Goal: Task Accomplishment & Management: Use online tool/utility

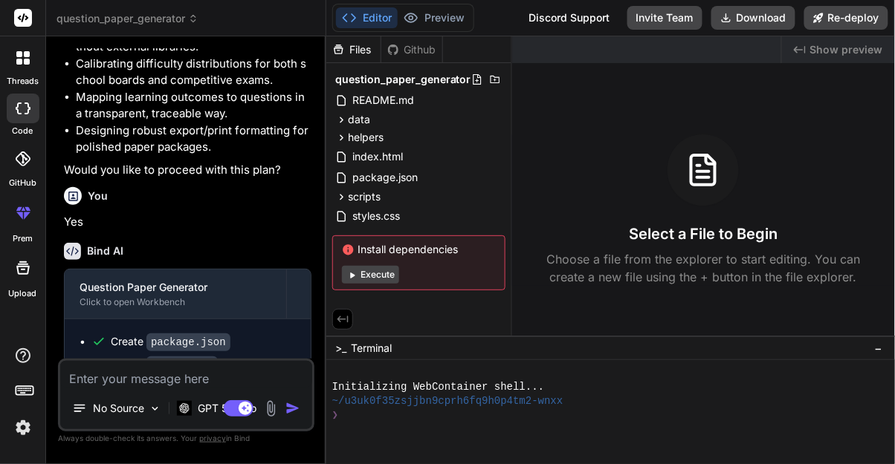
scroll to position [3469, 0]
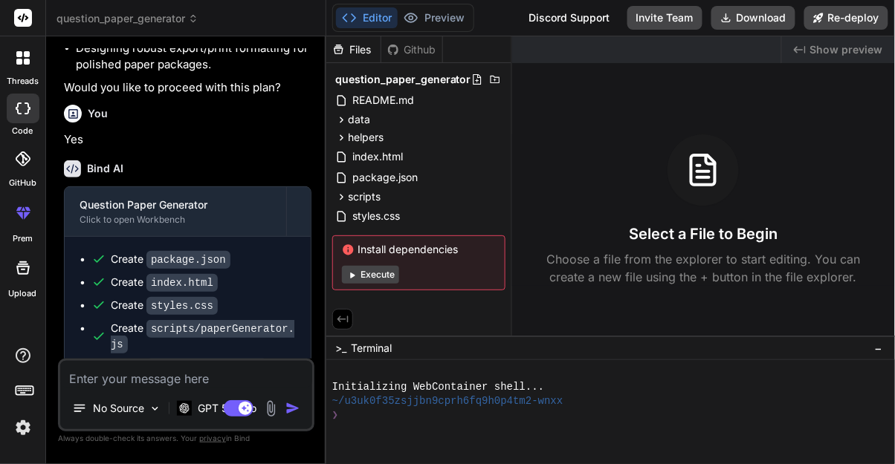
click at [253, 388] on textarea at bounding box center [186, 374] width 252 height 27
type textarea "x"
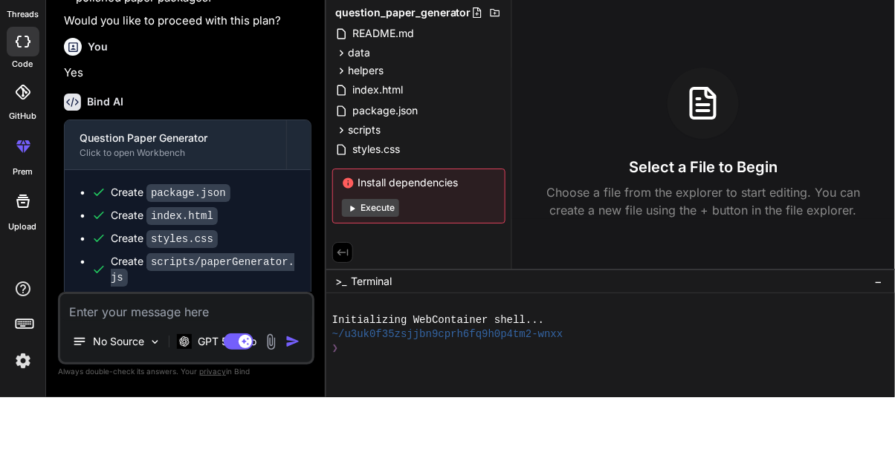
scroll to position [71, 0]
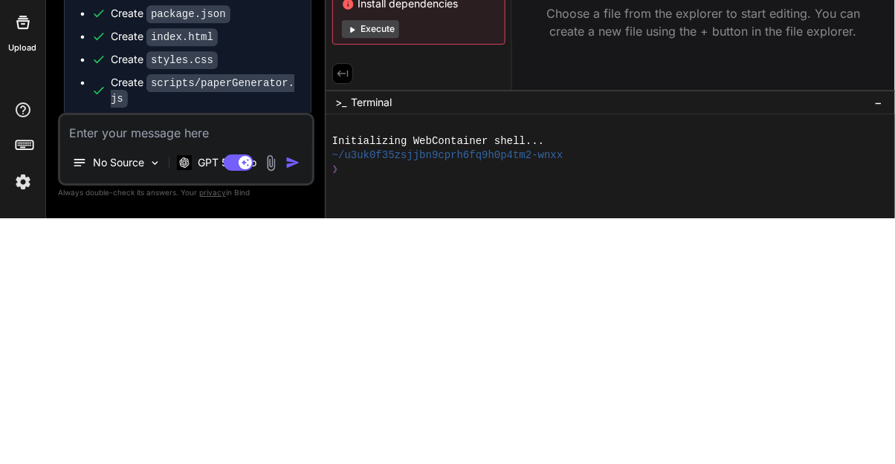
type textarea "F"
type textarea "x"
type textarea "Fi"
type textarea "x"
type textarea "Fix"
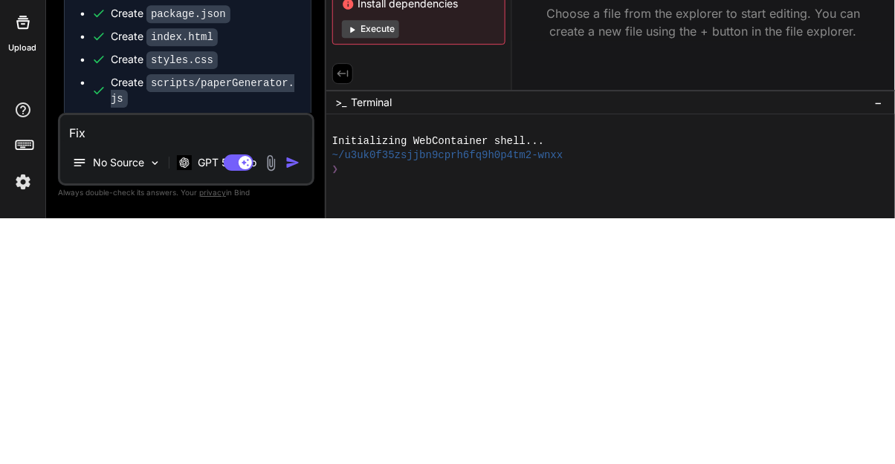
type textarea "x"
type textarea "Fix a"
type textarea "x"
type textarea "Fix all"
type textarea "x"
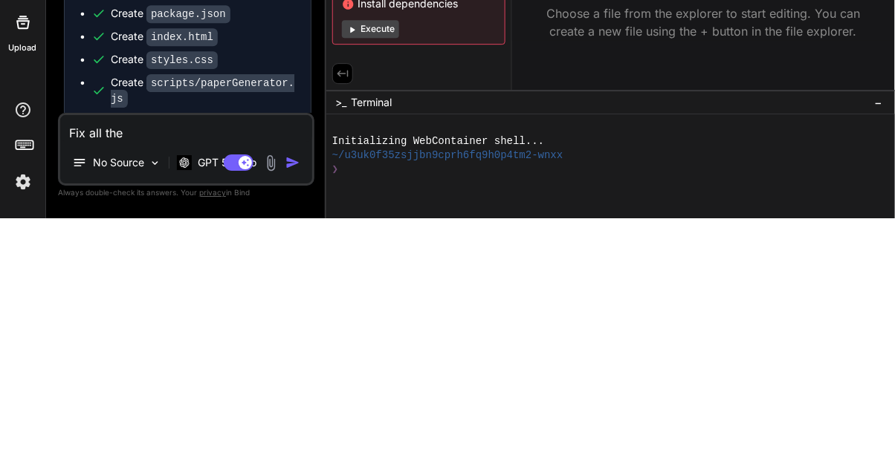
type textarea "Fix all the"
type textarea "x"
type textarea "Fix all the errors"
type textarea "x"
type textarea "Fix all the errors a"
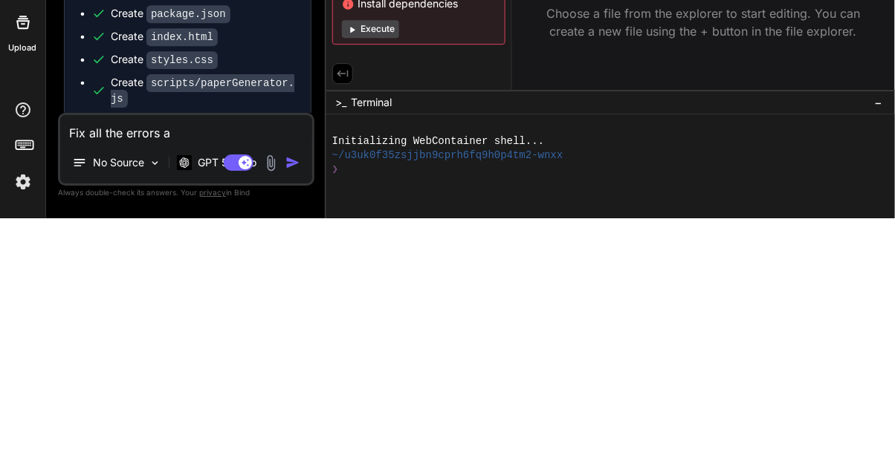
type textarea "x"
type textarea "Fix all the errors an"
type textarea "x"
type textarea "Fix all the errors and"
type textarea "x"
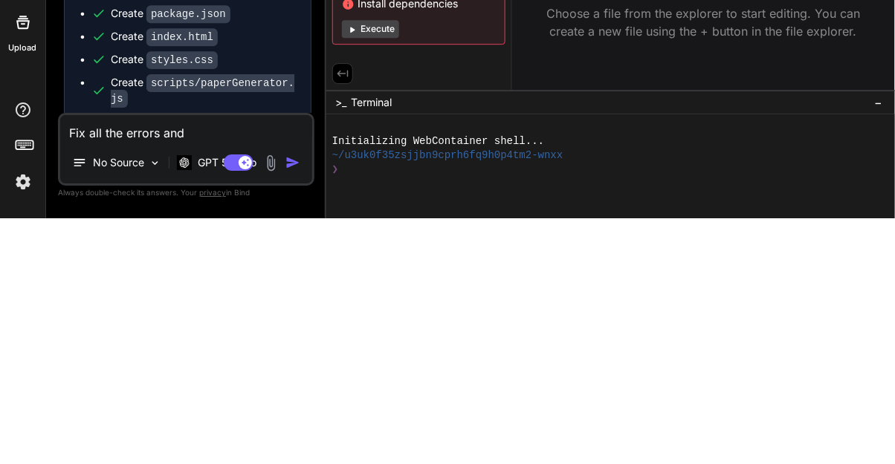
type textarea "Fix all the errors and"
type textarea "x"
type textarea "Fix all the errors and c"
type textarea "x"
type textarea "Fix all the errors and cr"
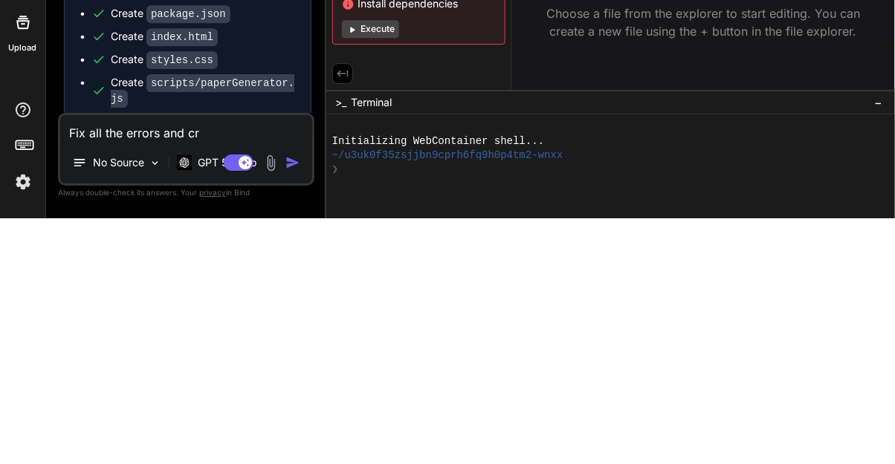
type textarea "x"
type textarea "Fix all the errors and cre"
type textarea "x"
type textarea "Fix all the errors and crea"
type textarea "x"
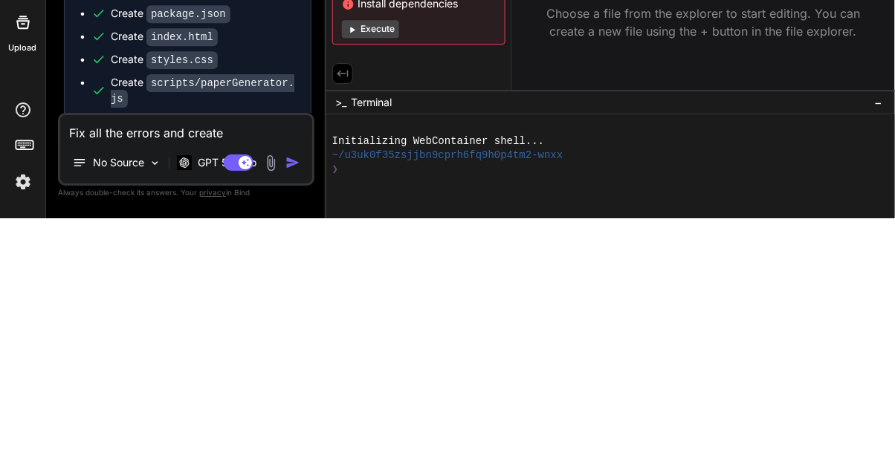
type textarea "Fix all the errors and create"
type textarea "x"
type textarea "Fix all the errors and create a"
type textarea "x"
type textarea "Fix all the errors and create a s"
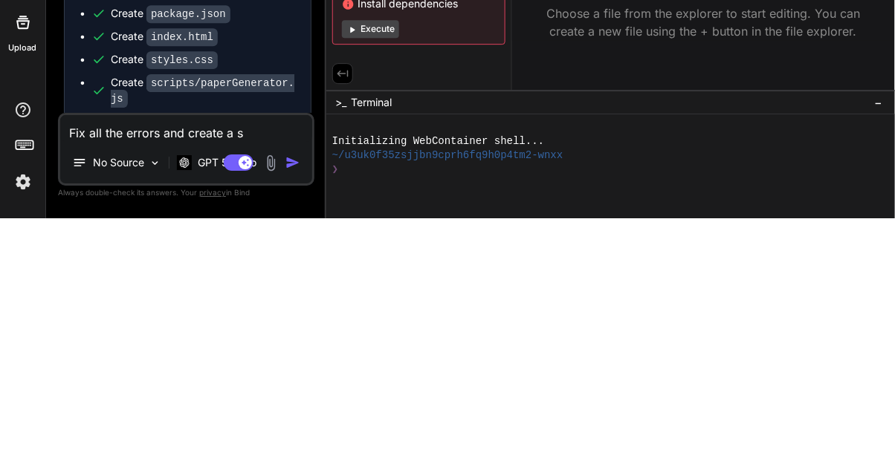
type textarea "x"
type textarea "Fix all the errors and create a st"
type textarea "x"
type textarea "Fix all the errors and create a stu"
type textarea "x"
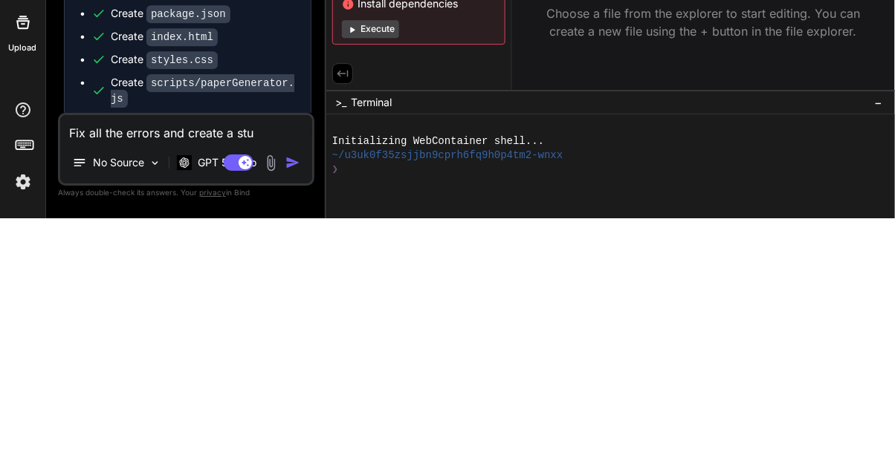
type textarea "Fix all the errors and create a stun"
type textarea "x"
type textarea "Fix all the errors and create a stunning"
type textarea "x"
type textarea "Fix all the errors and create a stunning v"
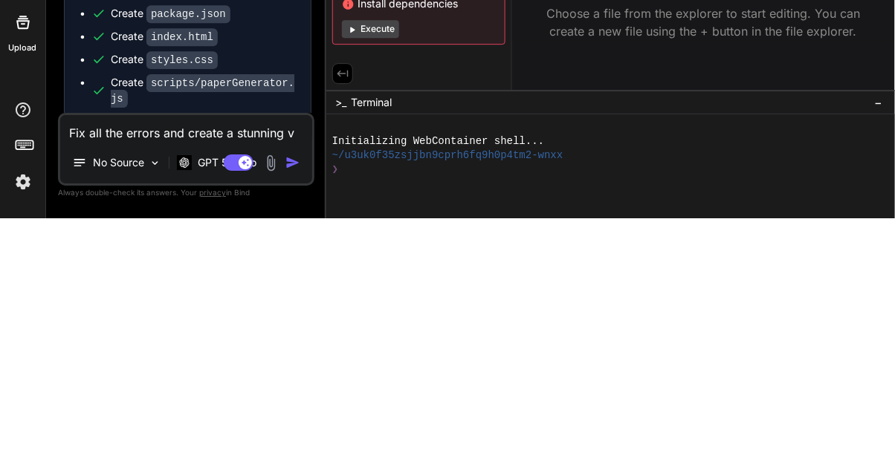
type textarea "x"
type textarea "Fix all the errors and create a stunning ve"
type textarea "x"
type textarea "Fix all the errors and create a stunning ver"
type textarea "x"
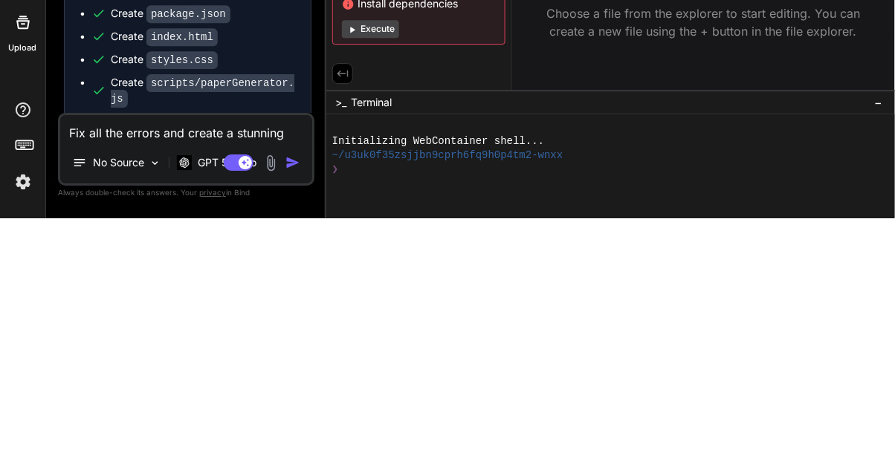
scroll to position [0, 0]
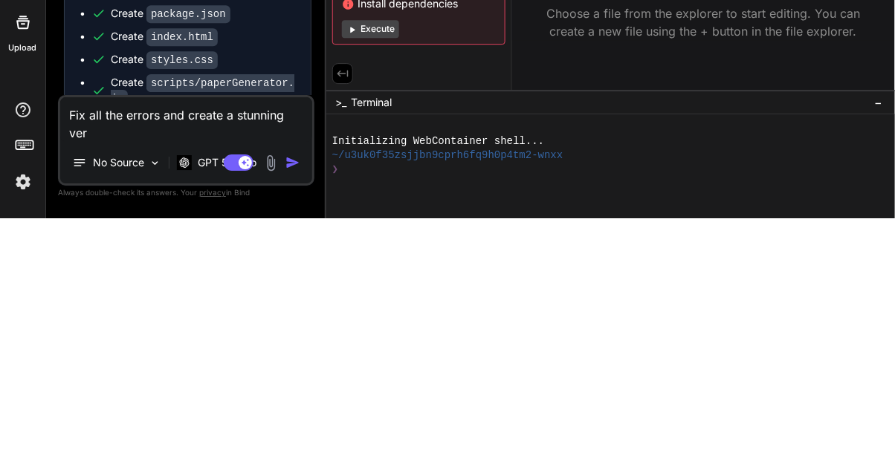
type textarea "Fix all the errors and create a stunning vers"
type textarea "x"
type textarea "Fix all the errors and create a stunning versi"
type textarea "x"
type textarea "Fix all the errors and create a stunning versio"
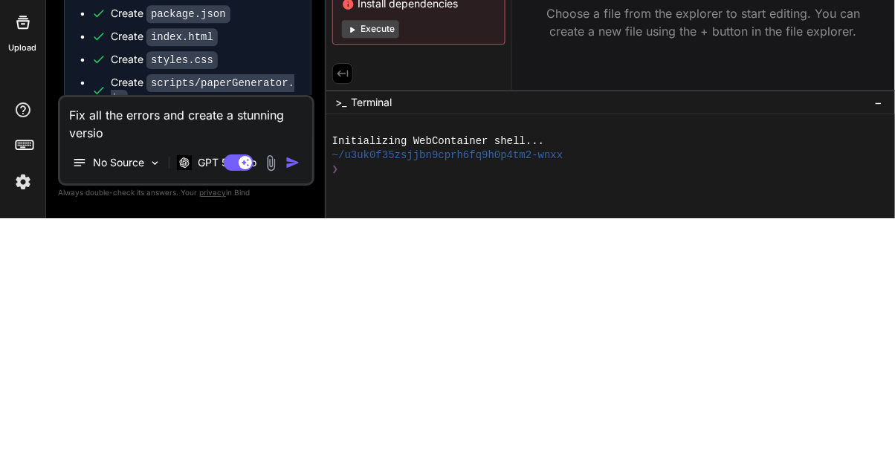
type textarea "x"
type textarea "Fix all the errors and create a stunning version"
type textarea "x"
type textarea "Fix all the errors and create a stunning version"
type textarea "x"
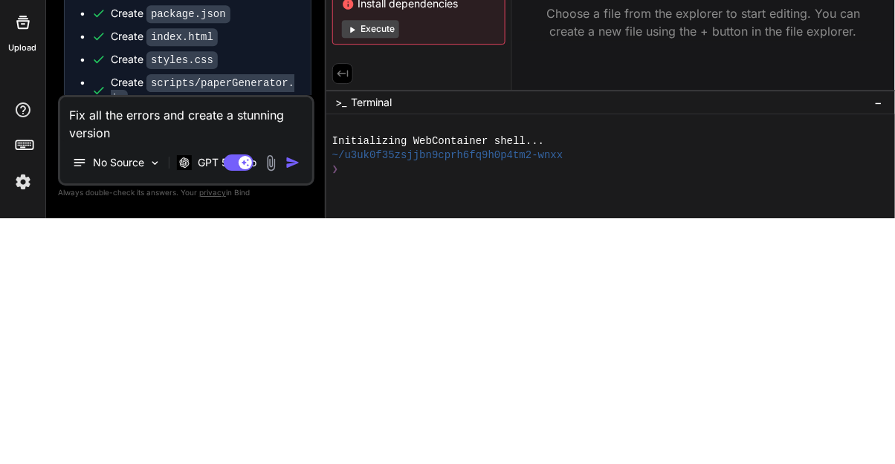
type textarea "Fix all the errors and create a stunning version o"
type textarea "x"
type textarea "Fix all the errors and create a stunning version of"
type textarea "x"
type textarea "Fix all the errors and create a stunning version of"
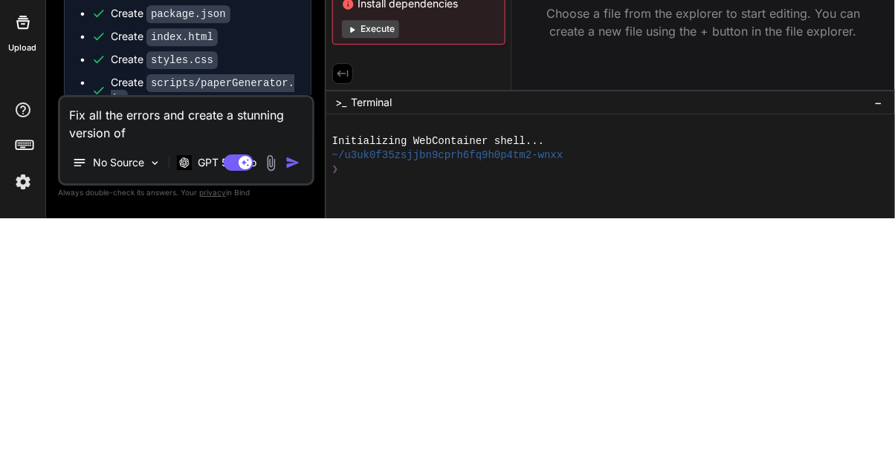
type textarea "x"
type textarea "Fix all the errors and create a stunning version of t"
type textarea "x"
type textarea "Fix all the errors and create a stunning version of th"
type textarea "x"
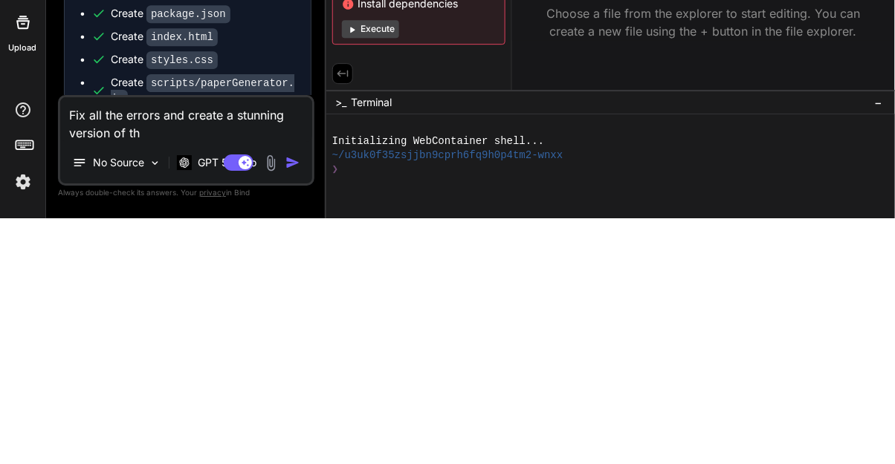
type textarea "Fix all the errors and create a stunning version of the"
type textarea "x"
type textarea "Fix all the errors and create a stunning version of the"
type textarea "x"
type textarea "Fix all the errors and create a stunning version of the a"
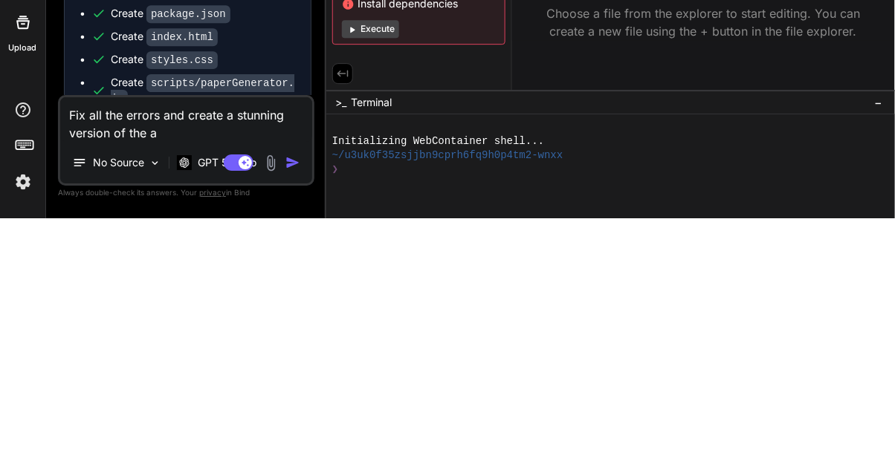
type textarea "x"
type textarea "Fix all the errors and create a stunning version of the ap"
type textarea "x"
type textarea "Fix all the errors and create a stunning version of the app"
type textarea "x"
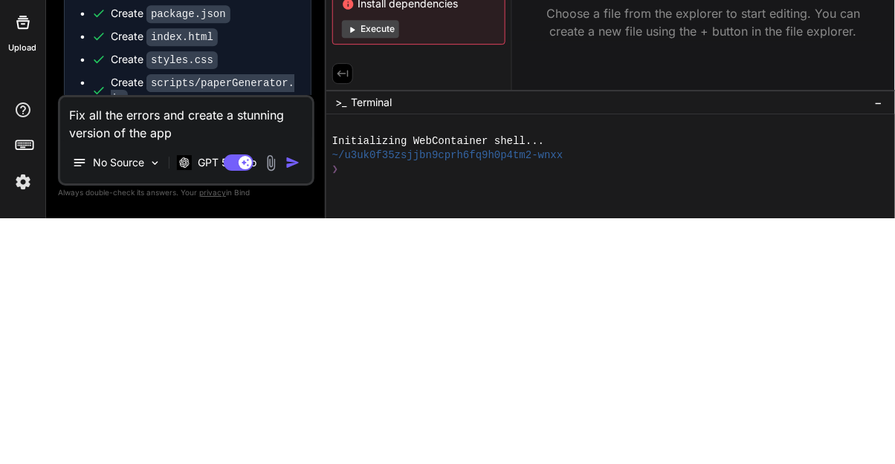
type textarea "Fix all the errors and create a stunning version of the app"
type textarea "x"
type textarea "Fix all the errors and create a stunning version of the app c"
type textarea "x"
type textarea "Fix all the errors and create a stunning version of the app cr"
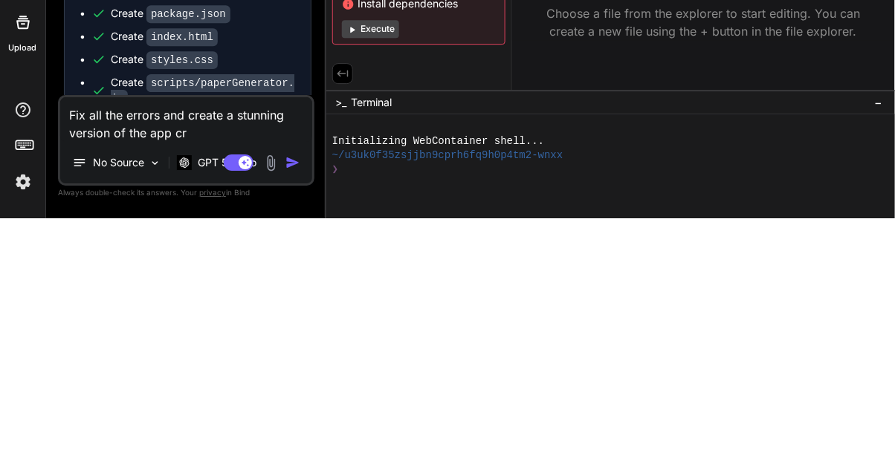
type textarea "x"
type textarea "Fix all the errors and create a stunning version of the app cre"
type textarea "x"
type textarea "Fix all the errors and create a stunning version of the app crea"
type textarea "x"
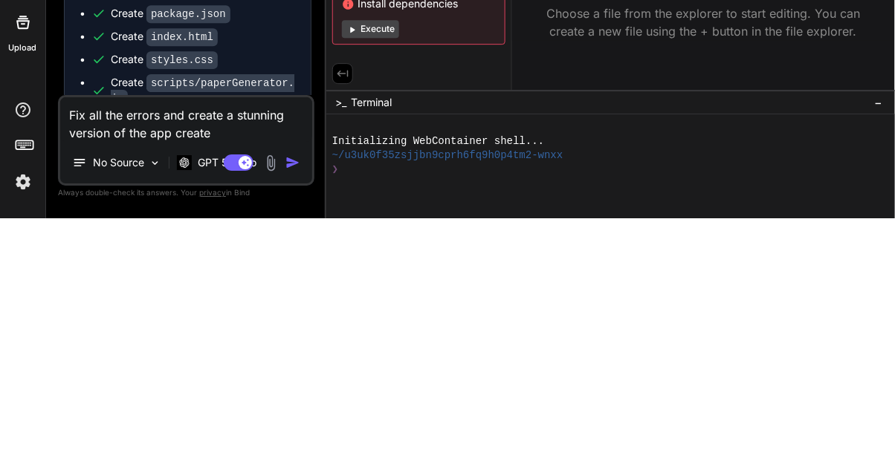
type textarea "Fix all the errors and create a stunning version of the app create"
type textarea "x"
type textarea "Fix all the errors and create a stunning version of the app create a"
type textarea "x"
type textarea "Fix all the errors and create a stunning version of the app create a"
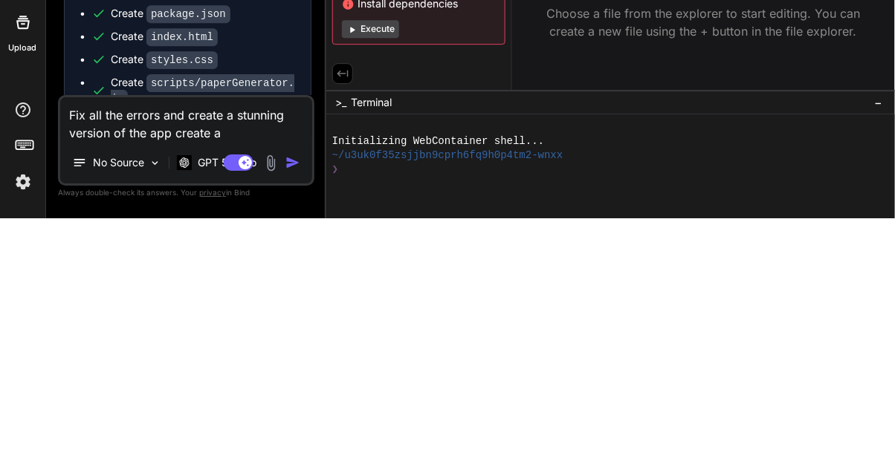
type textarea "x"
type textarea "Fix all the errors and create a stunning version of the app create a p"
type textarea "x"
type textarea "Fix all the errors and create a stunning version of the app create a pr"
type textarea "x"
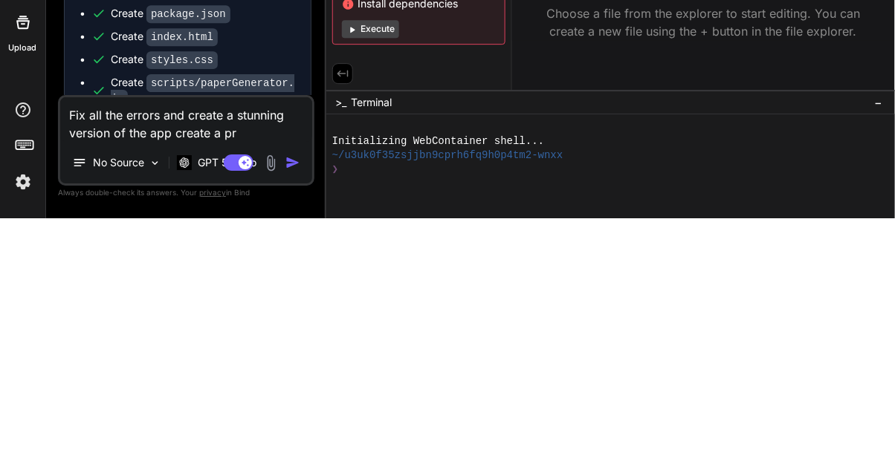
type textarea "Fix all the errors and create a stunning version of the app create a p"
type textarea "x"
type textarea "Fix all the errors and create a stunning version of the app create a pe"
type textarea "x"
type textarea "Fix all the errors and create a stunning version of the app create a per"
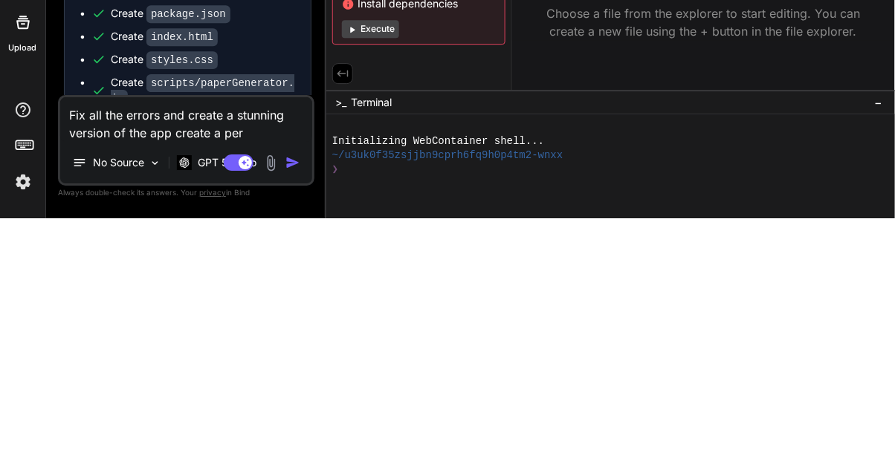
type textarea "x"
type textarea "Fix all the errors and create a stunning version of the app create a perf"
type textarea "x"
type textarea "Fix all the errors and create a stunning version of the app create a perfect"
type textarea "x"
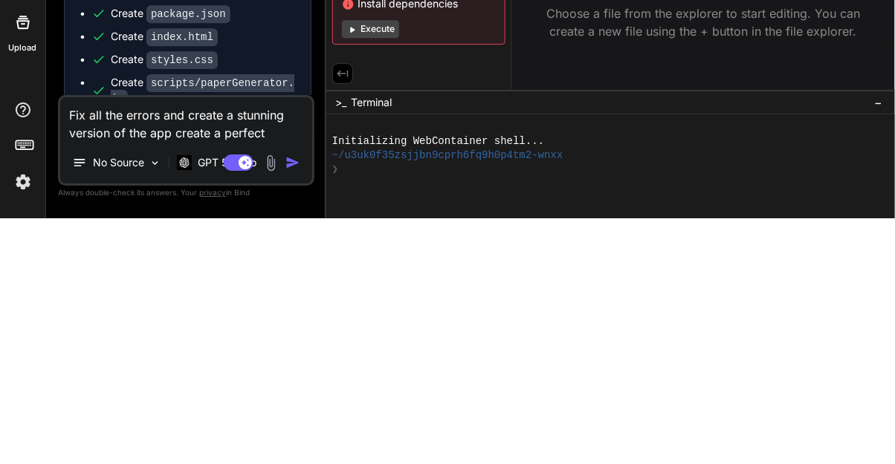
type textarea "Fix all the errors and create a stunning version of the app create a perfect b"
type textarea "x"
type textarea "Fix all the errors and create a stunning version of the app create a perfect ba"
type textarea "x"
type textarea "Fix all the errors and create a stunning version of the app create a perfect bac"
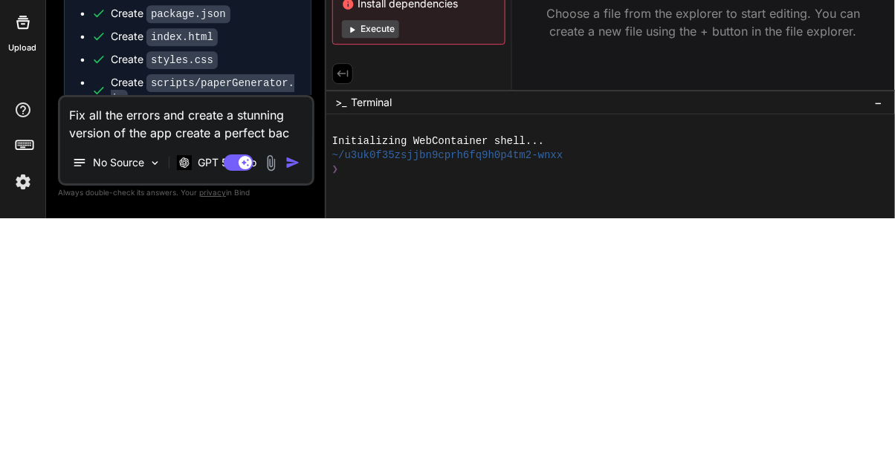
type textarea "x"
type textarea "Fix all the errors and create a stunning version of the app create a perfect ba…"
type textarea "x"
type textarea "Fix all the errors and create a stunning version of the app create a perfect [P…"
type textarea "x"
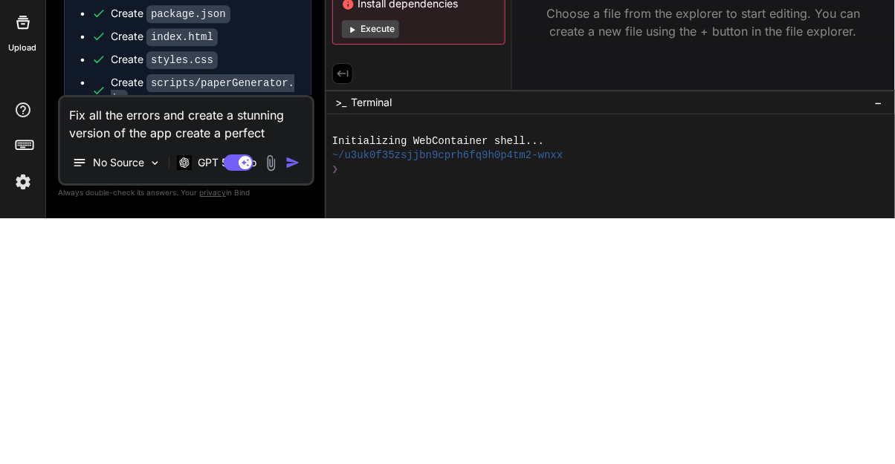
type textarea "Fix all the errors and create a stunning version of the app create a perfect ba…"
type textarea "x"
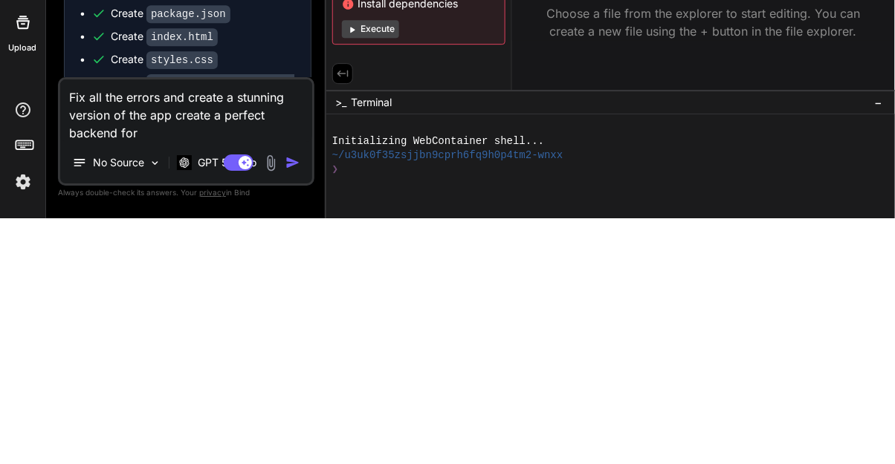
type textarea "Fix all the errors and create a stunning version of the app create a perfect ba…"
type textarea "x"
type textarea "Fix all the errors and create a stunning version of the app create a perfect ba…"
type textarea "x"
type textarea "Fix all the errors and create a stunning version of the app create a perfect ba…"
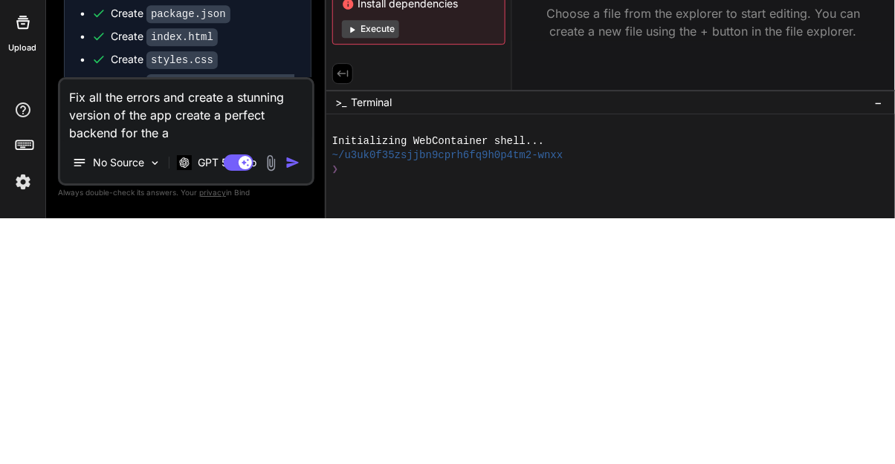
type textarea "x"
type textarea "Fix all the errors and create a stunning version of the app create a perfect ba…"
type textarea "x"
type textarea "Fix all the errors and create a stunning version of the app create a perfect ba…"
type textarea "x"
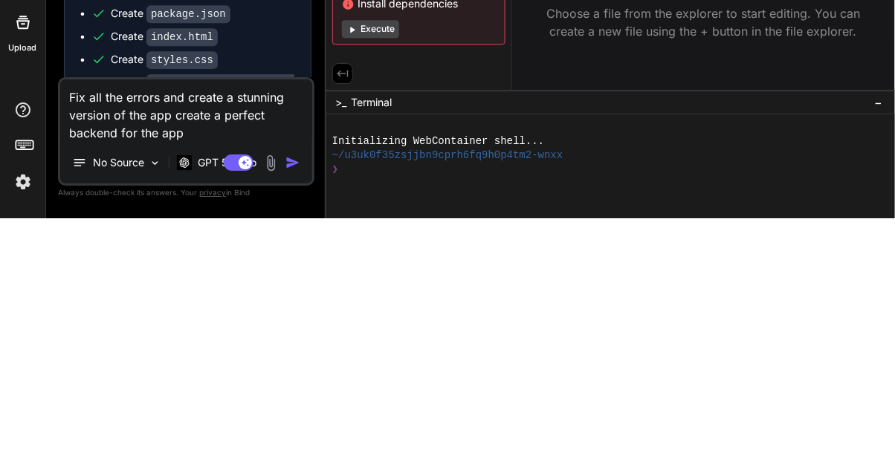
type textarea "Fix all the errors and create a stunning version of the app create a perfect ba…"
type textarea "x"
type textarea "Fix all the errors and create a stunning version of the app create a perfect ba…"
click at [293, 411] on img "button" at bounding box center [292, 408] width 15 height 15
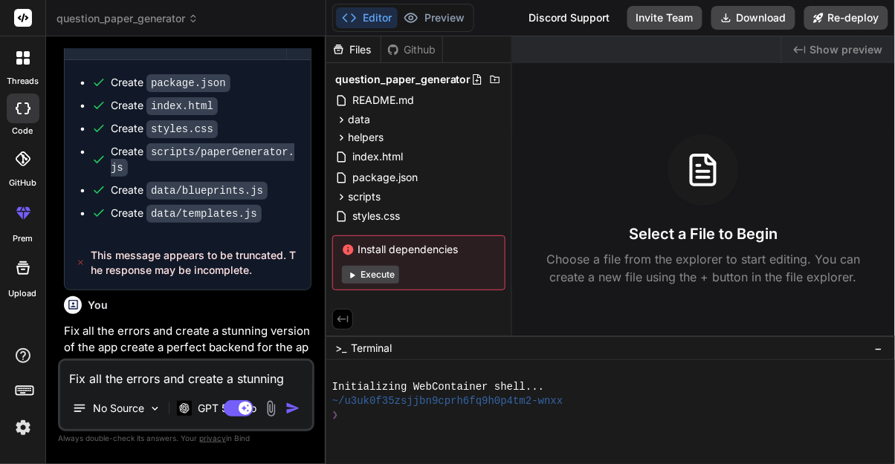
scroll to position [3656, 0]
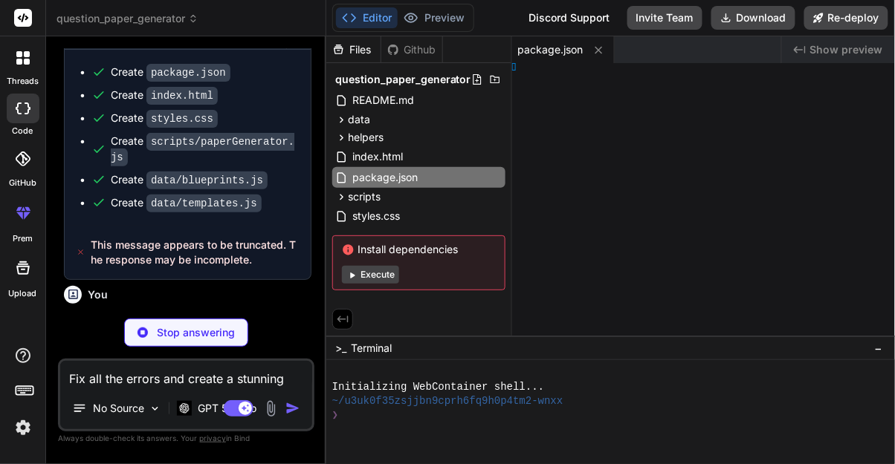
type textarea "x"
type textarea ");"
type textarea "x"
type textarea "} };"
type textarea "x"
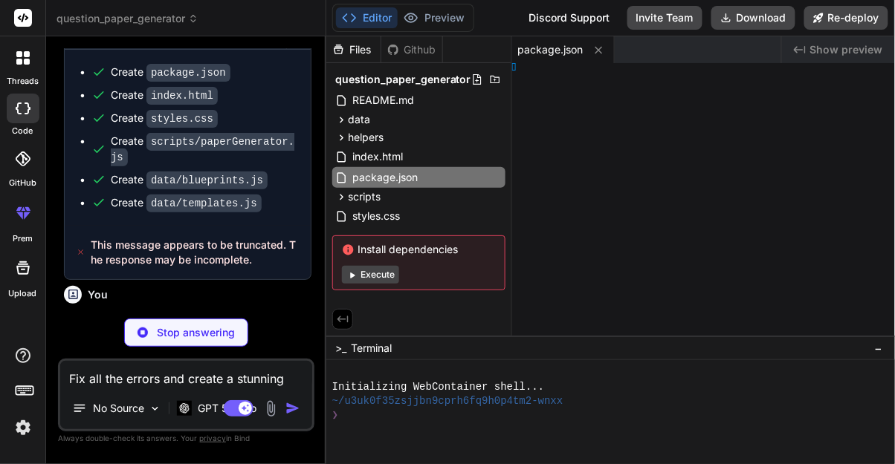
type textarea "} }"
type textarea "x"
type textarea "e }; }"
type textarea "x"
type textarea "ounts; }"
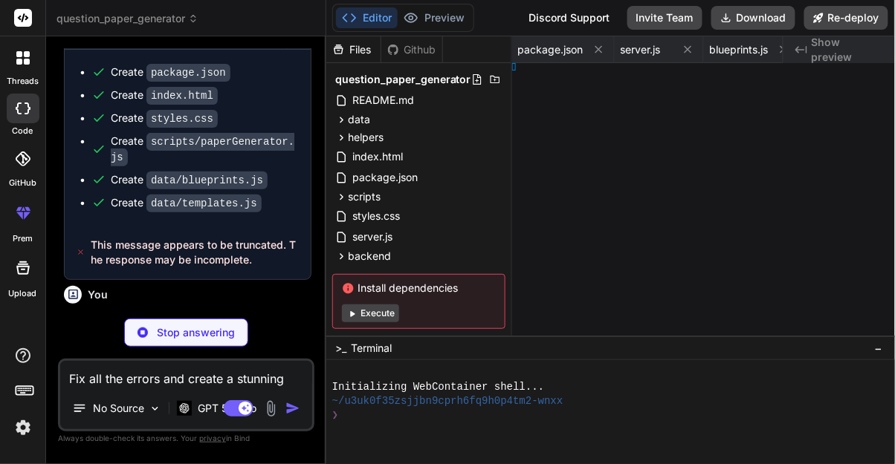
type textarea "x"
type textarea "}; } }"
type textarea "x"
type textarea "e."
type textarea "x"
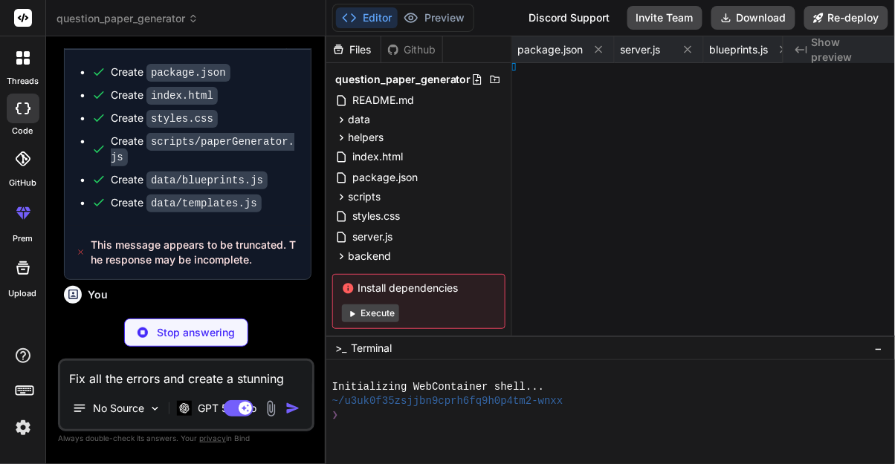
type textarea "} };"
type textarea "x"
type textarea "}; } }"
type textarea "x"
type textarea "un dev."
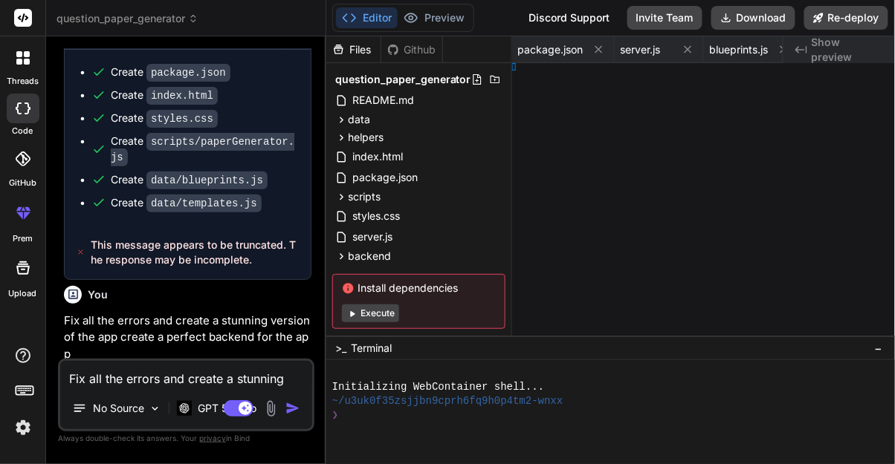
type textarea "x"
type textarea "This file consolidates updates across frontend and backend components. For the …"
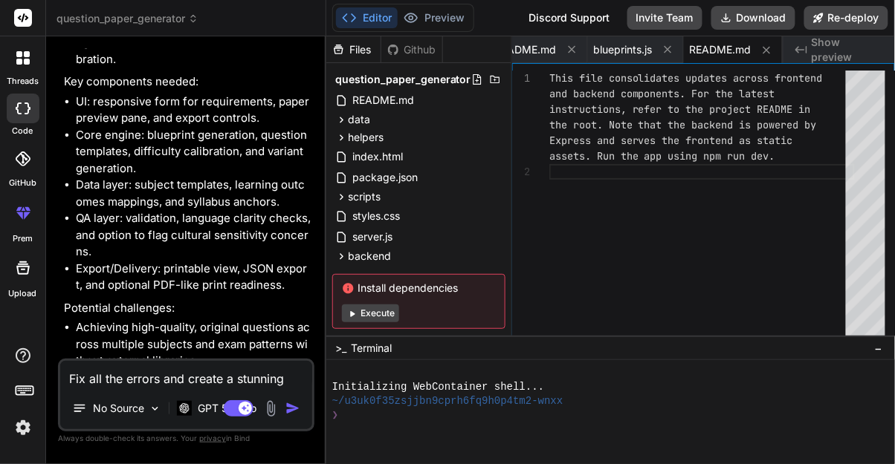
scroll to position [3072, 0]
click at [374, 305] on button "Execute" at bounding box center [370, 314] width 57 height 18
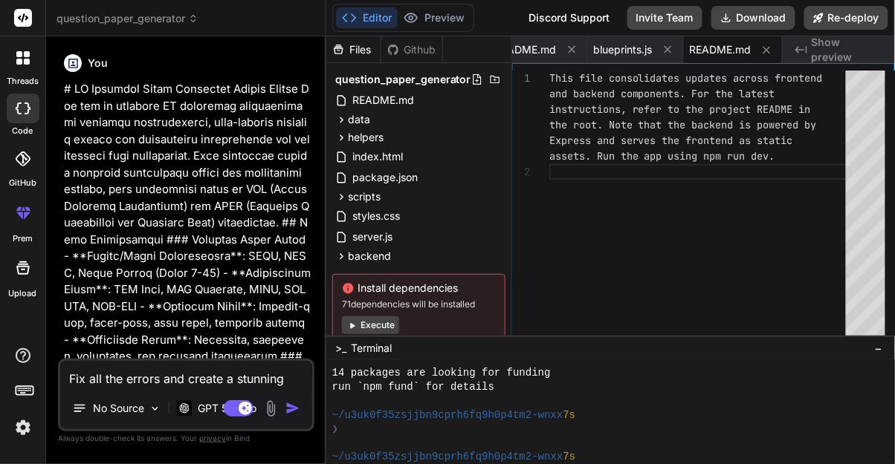
scroll to position [147, 0]
click at [387, 322] on button "Execute" at bounding box center [370, 326] width 57 height 18
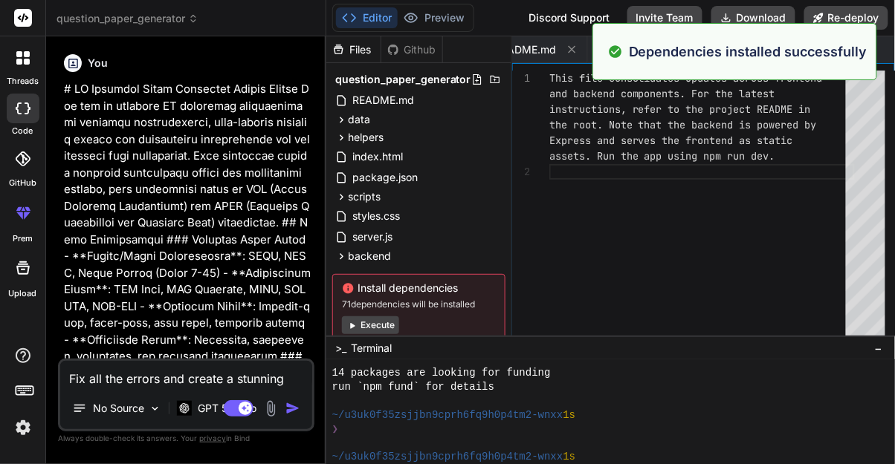
scroll to position [363, 0]
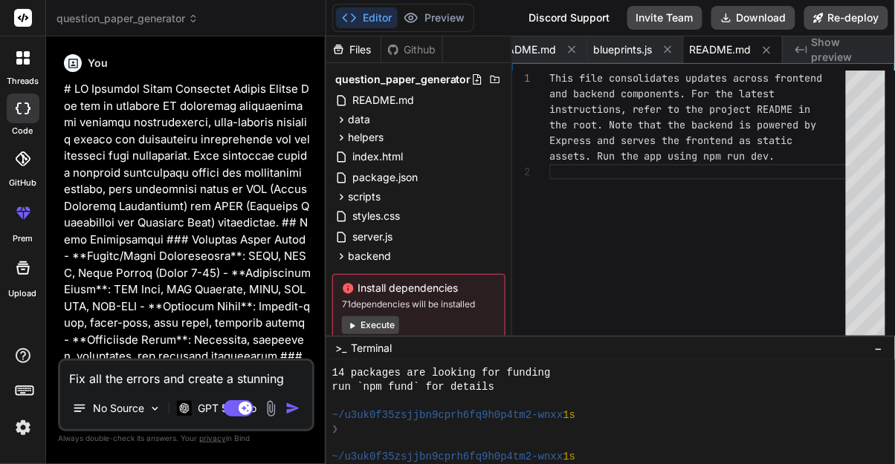
type textarea "x"
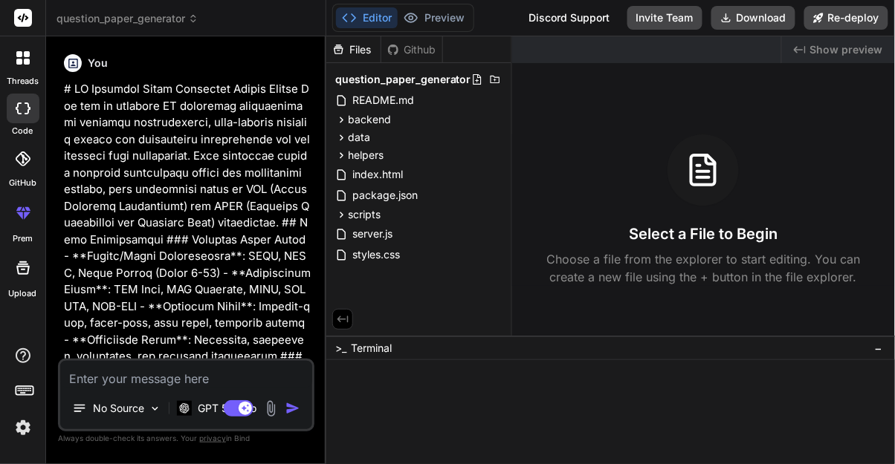
type textarea "x"
